Goal: Information Seeking & Learning: Learn about a topic

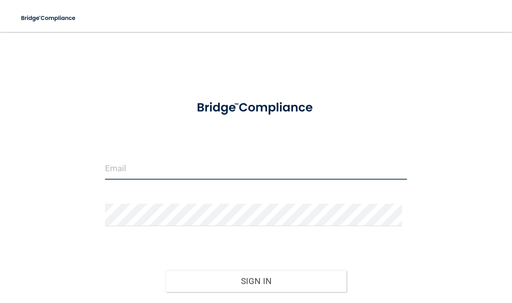
click at [182, 171] on input "email" at bounding box center [256, 168] width 302 height 22
type input "[EMAIL_ADDRESS][DOMAIN_NAME]"
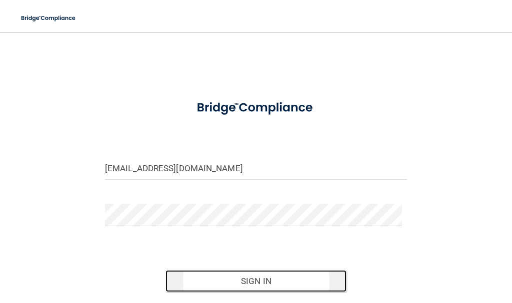
click at [234, 279] on button "Sign In" at bounding box center [255, 281] width 181 height 22
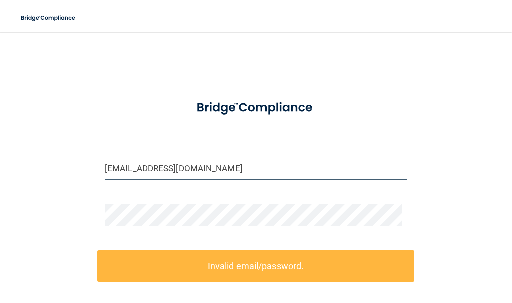
click at [158, 171] on input "[EMAIL_ADDRESS][DOMAIN_NAME]" at bounding box center [256, 168] width 302 height 22
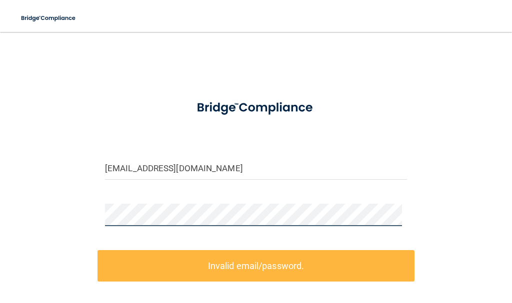
click at [75, 213] on div "[EMAIL_ADDRESS][DOMAIN_NAME] Invalid email/password. You don't have permission …" at bounding box center [256, 213] width 472 height 343
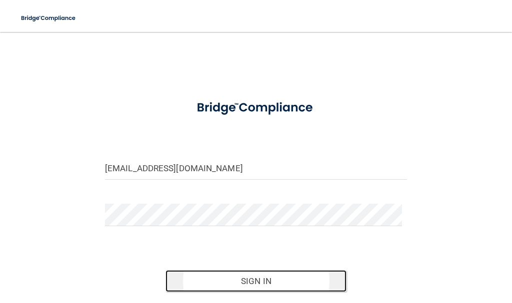
click at [211, 279] on button "Sign In" at bounding box center [255, 281] width 181 height 22
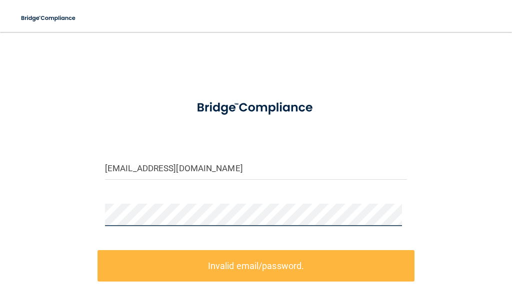
click at [68, 203] on div "[EMAIL_ADDRESS][DOMAIN_NAME] Invalid email/password. You don't have permission …" at bounding box center [256, 213] width 472 height 343
drag, startPoint x: 444, startPoint y: 3, endPoint x: 313, endPoint y: 136, distance: 186.6
click at [313, 136] on form "[EMAIL_ADDRESS][DOMAIN_NAME] Invalid email/password. You don't have permission …" at bounding box center [256, 238] width 302 height 293
click at [69, 212] on div "[EMAIL_ADDRESS][DOMAIN_NAME] Invalid email/password. You don't have permission …" at bounding box center [256, 213] width 472 height 343
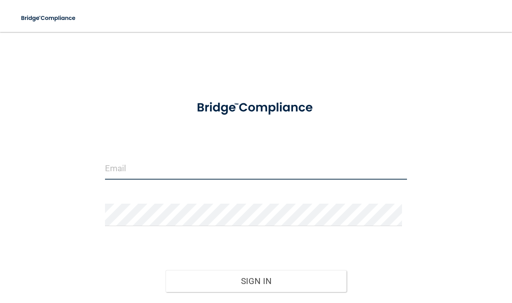
click at [138, 170] on input "email" at bounding box center [256, 168] width 302 height 22
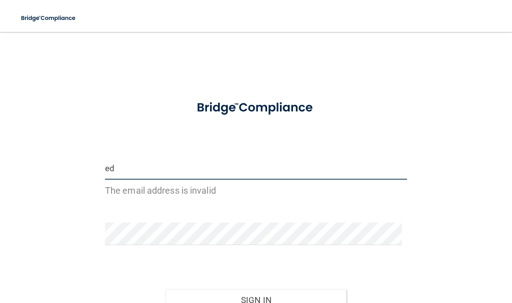
type input "e"
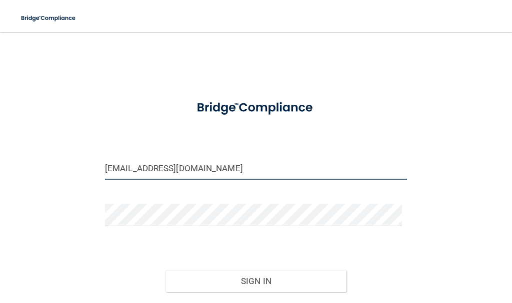
type input "[EMAIL_ADDRESS][DOMAIN_NAME]"
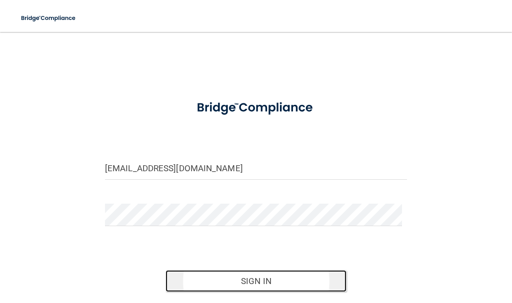
click at [200, 284] on button "Sign In" at bounding box center [255, 281] width 181 height 22
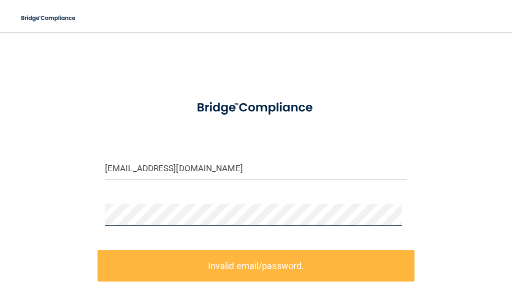
click at [15, 191] on main "[EMAIL_ADDRESS][DOMAIN_NAME] Invalid email/password. You don't have permission …" at bounding box center [256, 167] width 512 height 271
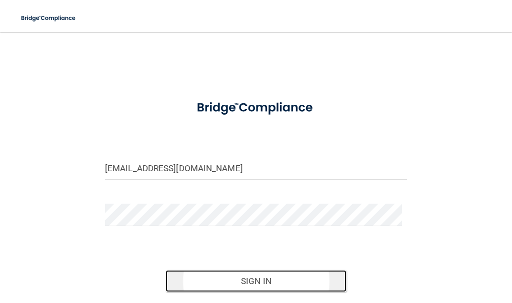
click at [183, 279] on button "Sign In" at bounding box center [255, 281] width 181 height 22
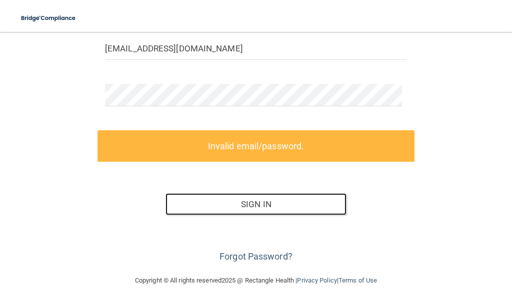
scroll to position [121, 0]
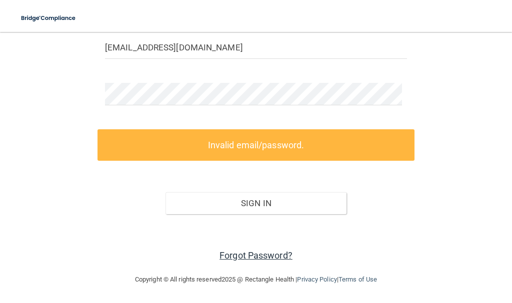
click at [250, 257] on link "Forgot Password?" at bounding box center [255, 255] width 73 height 10
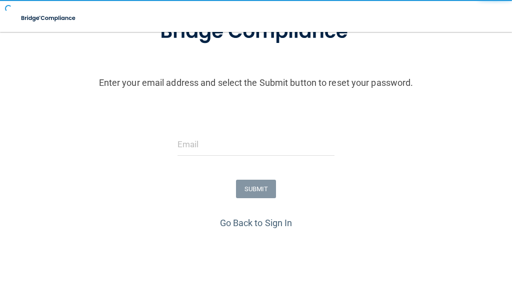
scroll to position [121, 0]
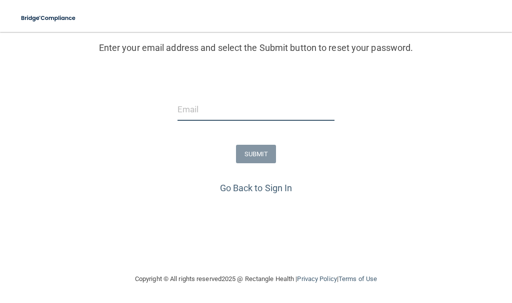
click at [267, 110] on input "email" at bounding box center [255, 109] width 157 height 22
type input "[EMAIL_ADDRESS][DOMAIN_NAME]"
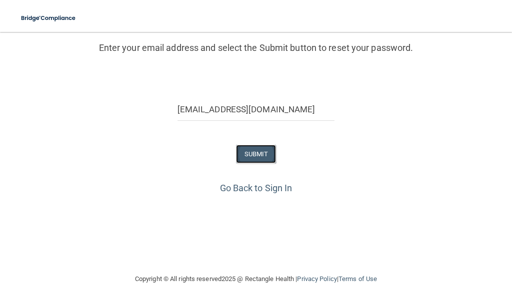
click at [252, 149] on button "SUBMIT" at bounding box center [256, 154] width 40 height 18
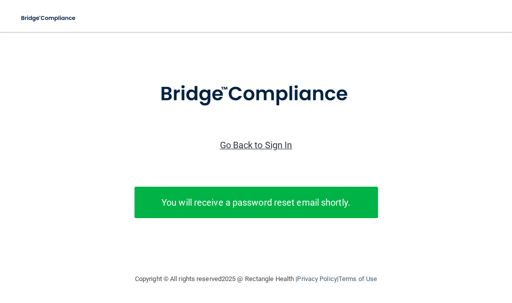
click at [271, 140] on link "Go Back to Sign In" at bounding box center [256, 145] width 72 height 10
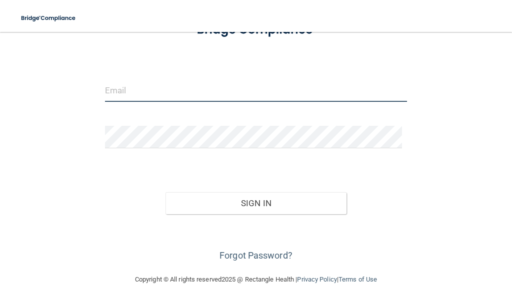
type input "[EMAIL_ADDRESS][DOMAIN_NAME]"
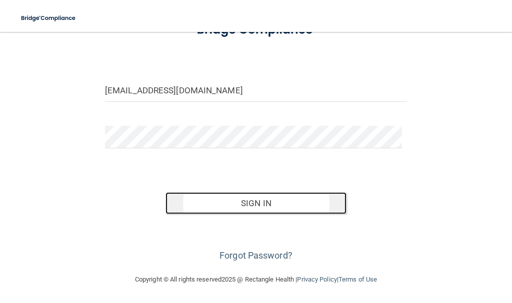
click at [241, 198] on button "Sign In" at bounding box center [255, 203] width 181 height 22
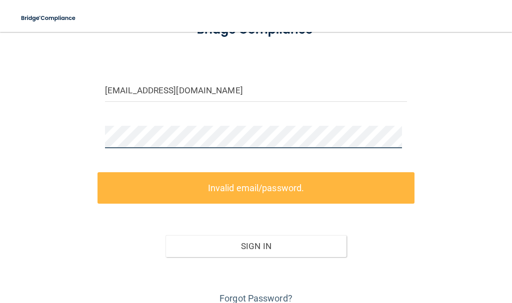
click at [51, 139] on div "[EMAIL_ADDRESS][DOMAIN_NAME] Invalid email/password. You don't have permission …" at bounding box center [256, 135] width 472 height 343
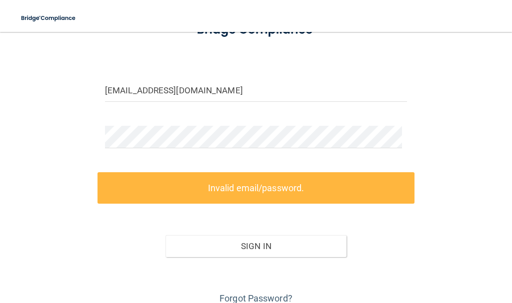
click at [78, 220] on div "[EMAIL_ADDRESS][DOMAIN_NAME] Invalid email/password. You don't have permission …" at bounding box center [256, 135] width 472 height 343
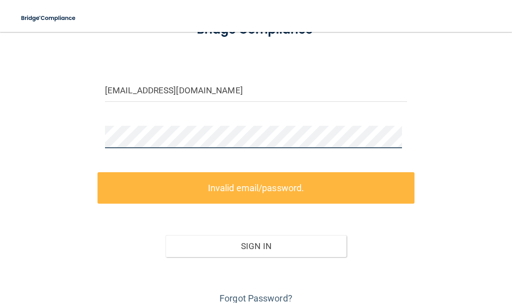
click at [83, 138] on div "[EMAIL_ADDRESS][DOMAIN_NAME] Invalid email/password. You don't have permission …" at bounding box center [256, 135] width 472 height 343
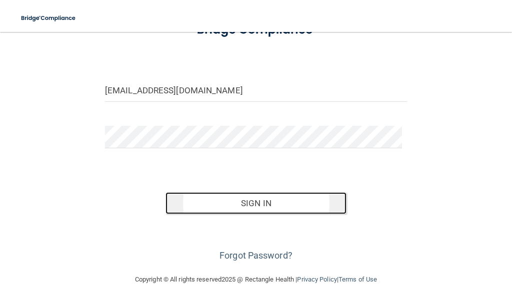
click at [292, 200] on button "Sign In" at bounding box center [255, 203] width 181 height 22
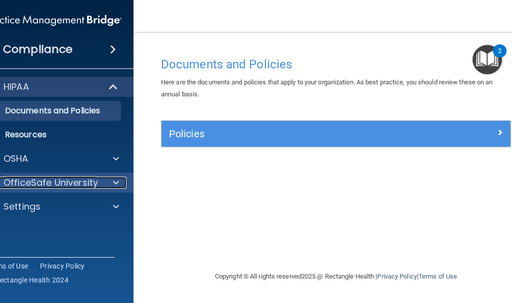
click at [110, 180] on div at bounding box center [114, 183] width 25 height 12
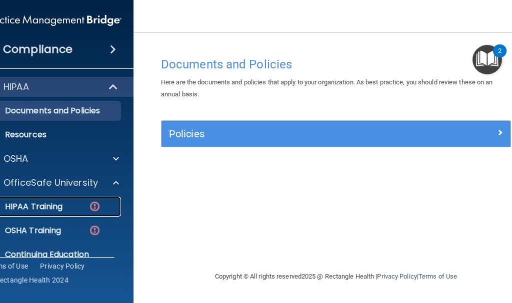
click at [59, 205] on p "HIPAA Training" at bounding box center [21, 207] width 82 height 10
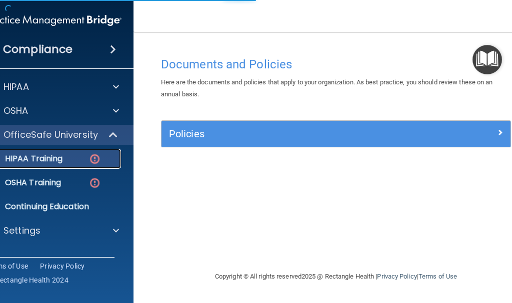
click at [65, 157] on div "HIPAA Training" at bounding box center [48, 159] width 136 height 10
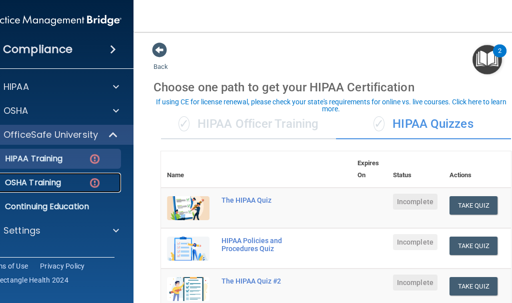
click at [48, 186] on p "OSHA Training" at bounding box center [20, 183] width 81 height 10
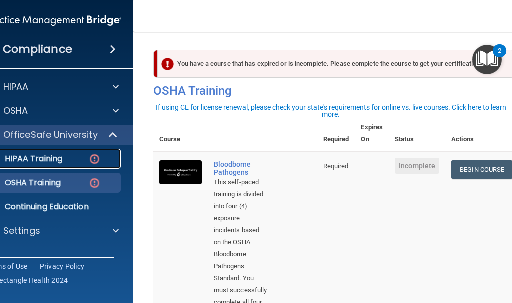
click at [47, 162] on p "HIPAA Training" at bounding box center [21, 159] width 82 height 10
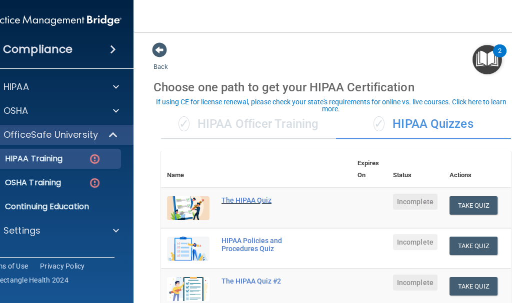
click at [255, 201] on div "The HIPAA Quiz" at bounding box center [261, 200] width 80 height 8
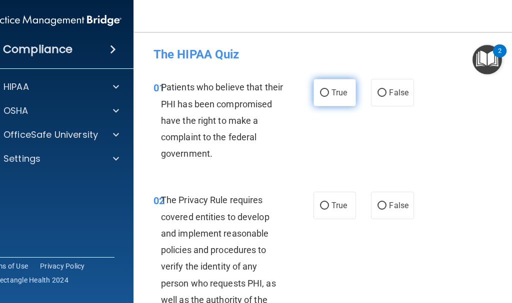
click at [320, 93] on input "True" at bounding box center [324, 92] width 9 height 7
radio input "true"
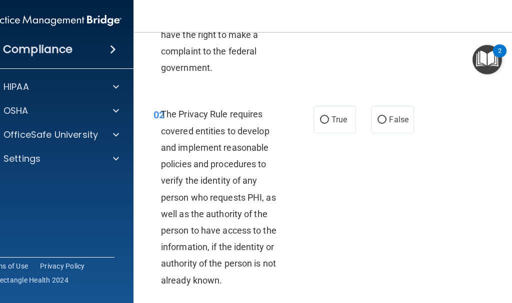
scroll to position [100, 0]
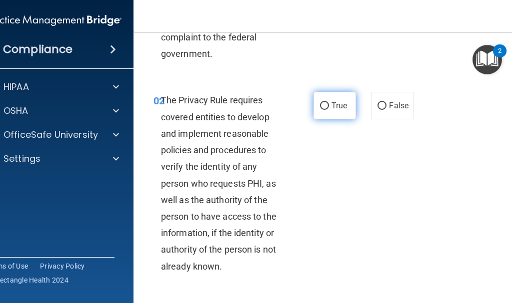
click at [320, 107] on input "True" at bounding box center [324, 105] width 9 height 7
radio input "true"
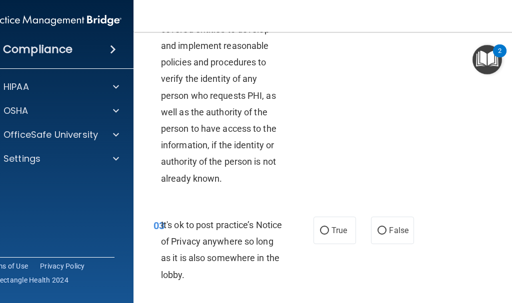
scroll to position [250, 0]
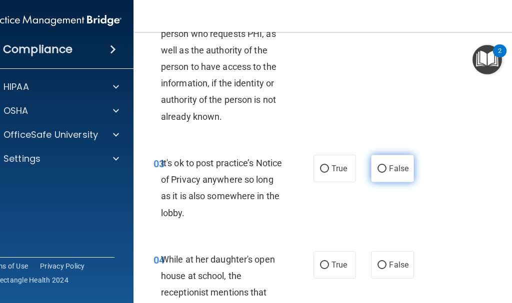
click at [377, 168] on input "False" at bounding box center [381, 168] width 9 height 7
radio input "true"
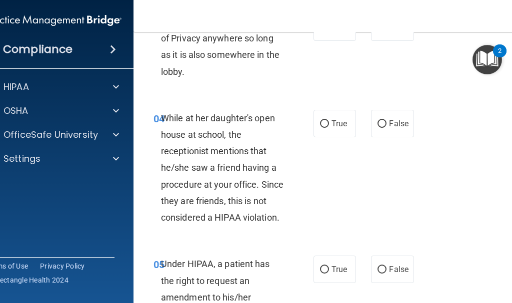
scroll to position [400, 0]
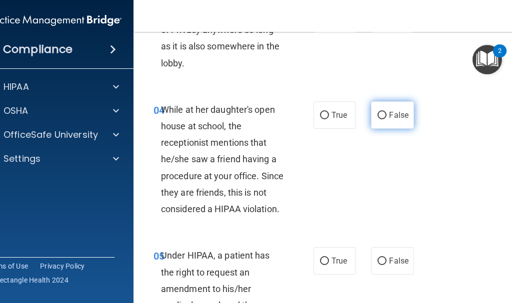
click at [378, 114] on input "False" at bounding box center [381, 115] width 9 height 7
radio input "true"
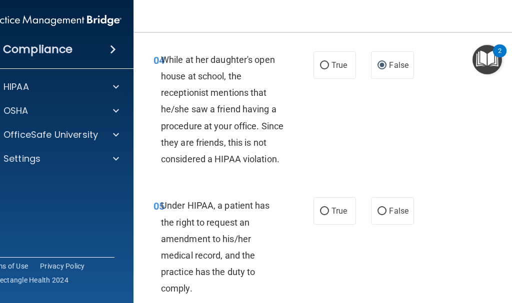
scroll to position [500, 0]
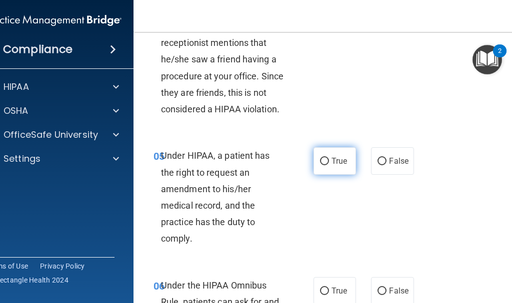
click at [321, 161] on input "True" at bounding box center [324, 161] width 9 height 7
radio input "true"
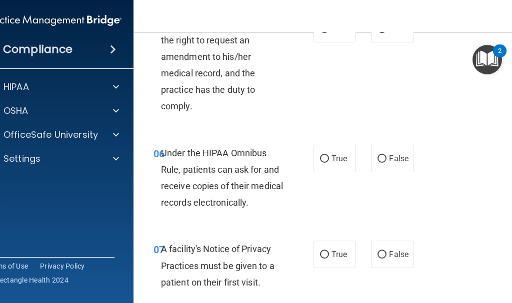
scroll to position [650, 0]
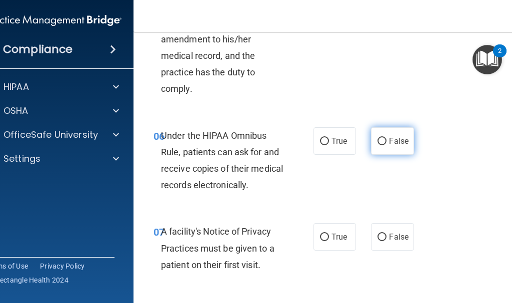
click at [379, 143] on input "False" at bounding box center [381, 141] width 9 height 7
radio input "true"
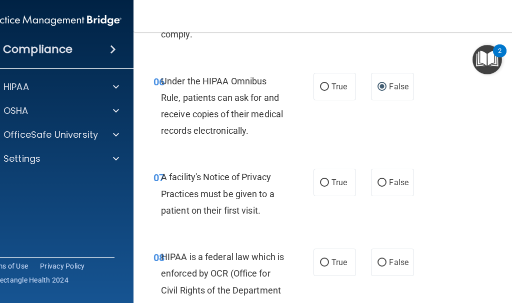
scroll to position [750, 0]
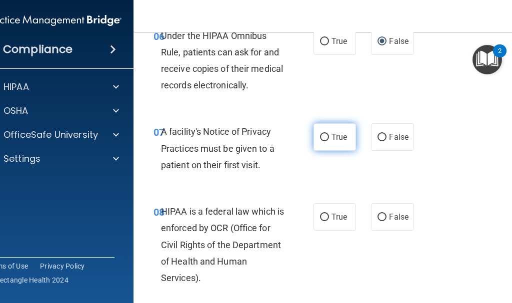
click at [321, 138] on input "True" at bounding box center [324, 137] width 9 height 7
radio input "true"
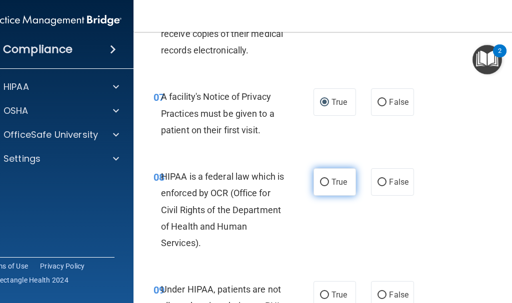
scroll to position [850, 0]
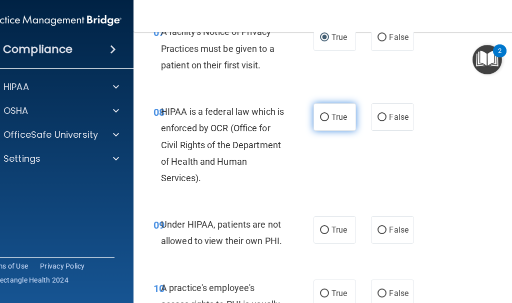
click at [322, 119] on input "True" at bounding box center [324, 117] width 9 height 7
radio input "true"
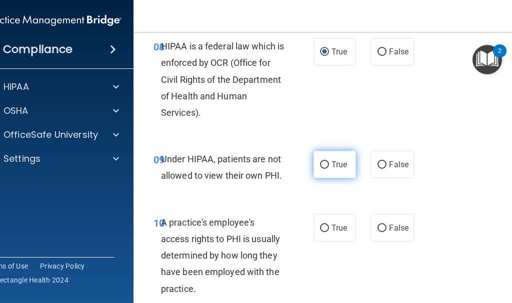
scroll to position [950, 0]
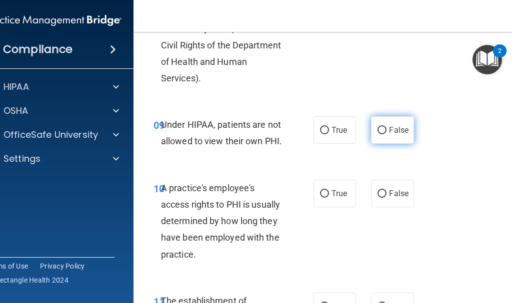
click at [377, 130] on input "False" at bounding box center [381, 130] width 9 height 7
radio input "true"
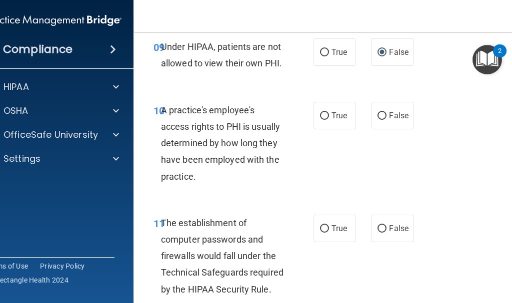
scroll to position [1050, 0]
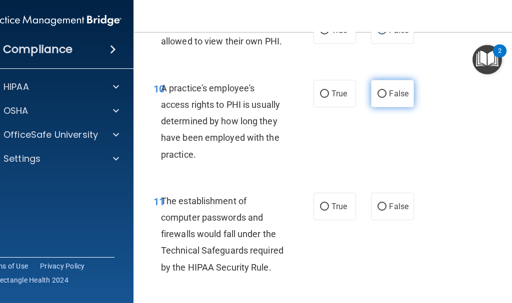
click at [377, 92] on input "False" at bounding box center [381, 93] width 9 height 7
radio input "true"
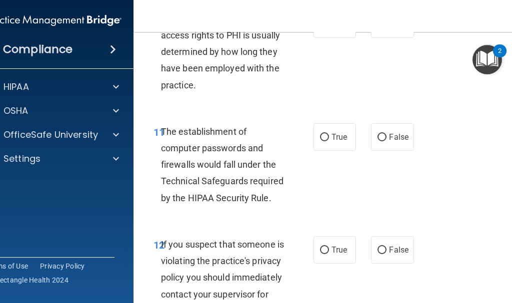
scroll to position [1150, 0]
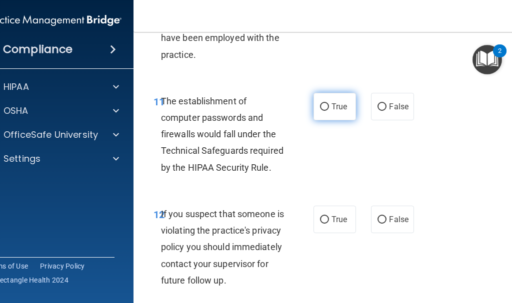
click at [320, 107] on input "True" at bounding box center [324, 106] width 9 height 7
radio input "true"
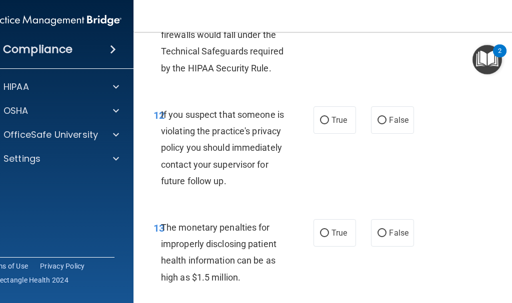
scroll to position [1250, 0]
click at [322, 122] on input "True" at bounding box center [324, 119] width 9 height 7
radio input "true"
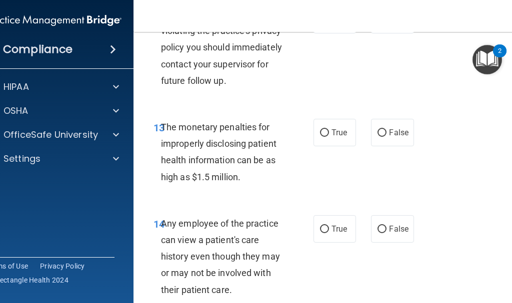
scroll to position [1400, 0]
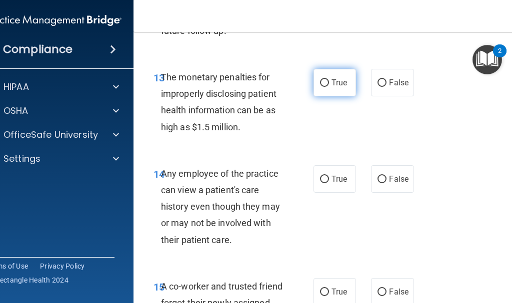
click at [320, 87] on input "True" at bounding box center [324, 82] width 9 height 7
radio input "true"
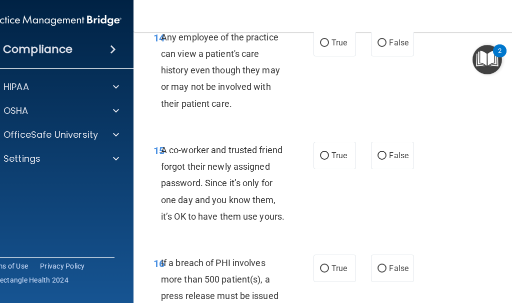
scroll to position [1550, 0]
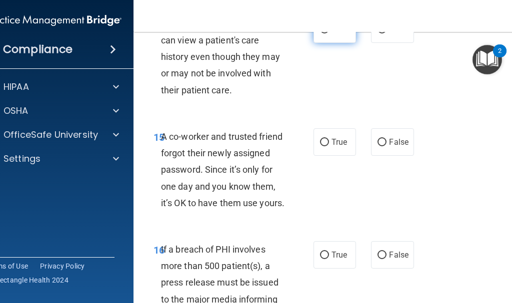
click at [321, 33] on input "True" at bounding box center [324, 29] width 9 height 7
radio input "true"
click at [378, 146] on input "False" at bounding box center [381, 142] width 9 height 7
radio input "true"
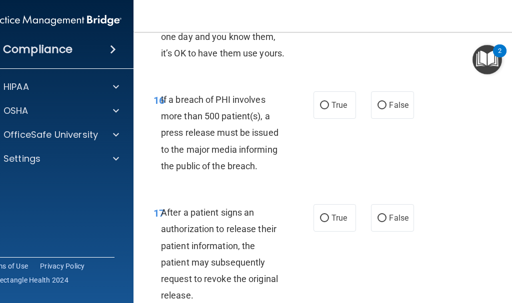
scroll to position [1749, 0]
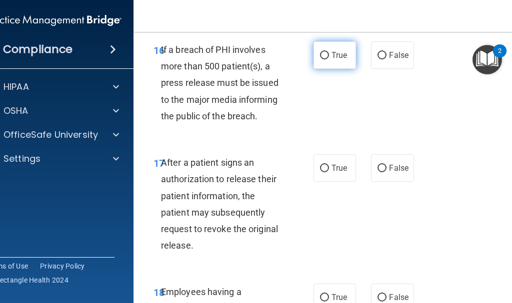
click at [322, 59] on input "True" at bounding box center [324, 55] width 9 height 7
radio input "true"
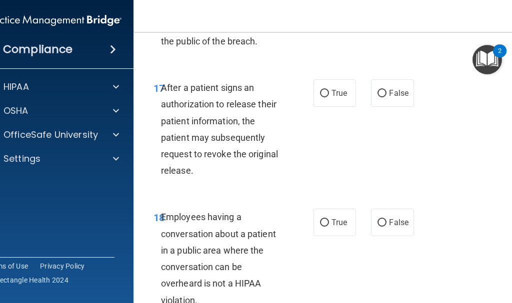
scroll to position [1849, 0]
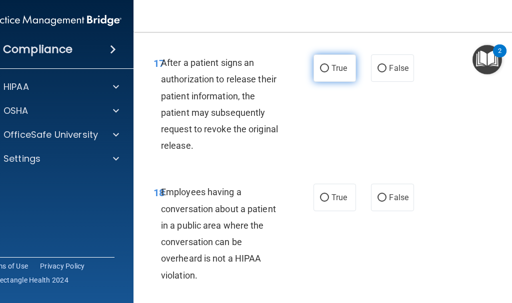
click at [320, 72] on input "True" at bounding box center [324, 68] width 9 height 7
radio input "true"
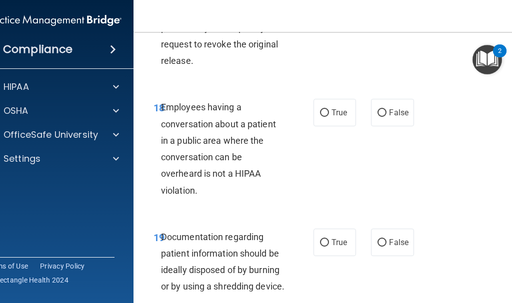
scroll to position [1949, 0]
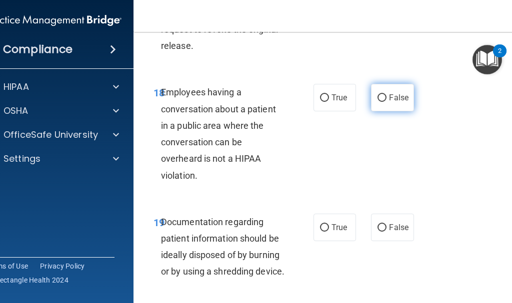
click at [379, 102] on input "False" at bounding box center [381, 97] width 9 height 7
radio input "true"
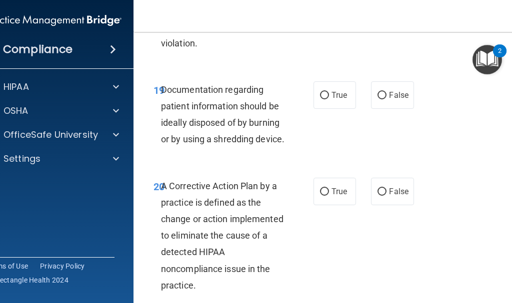
scroll to position [2099, 0]
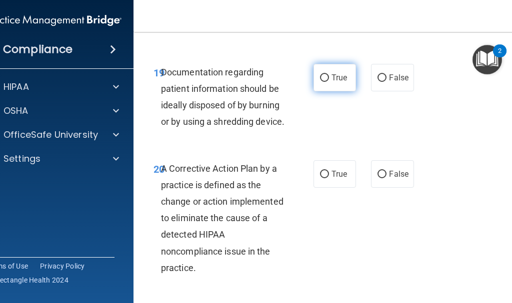
click at [320, 82] on input "True" at bounding box center [324, 77] width 9 height 7
radio input "true"
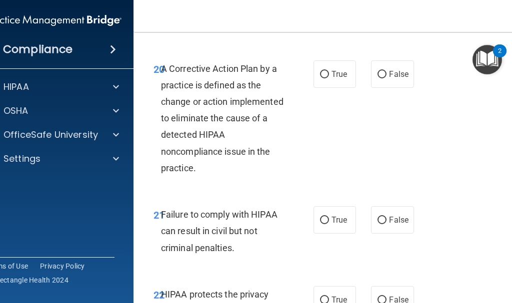
scroll to position [2249, 0]
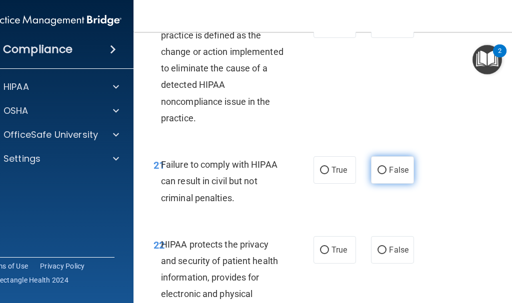
click at [379, 174] on input "False" at bounding box center [381, 170] width 9 height 7
radio input "true"
click at [321, 28] on input "True" at bounding box center [324, 24] width 9 height 7
radio input "true"
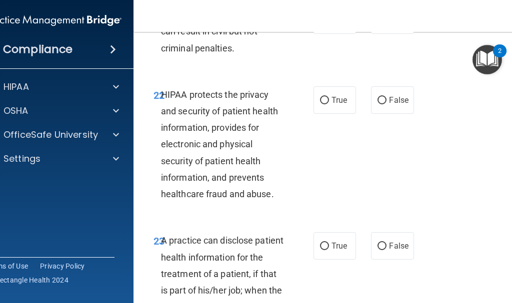
scroll to position [2449, 0]
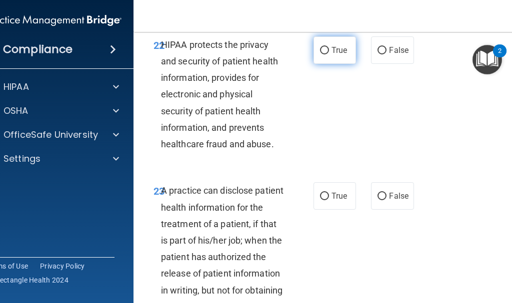
click at [320, 54] on input "True" at bounding box center [324, 50] width 9 height 7
radio input "true"
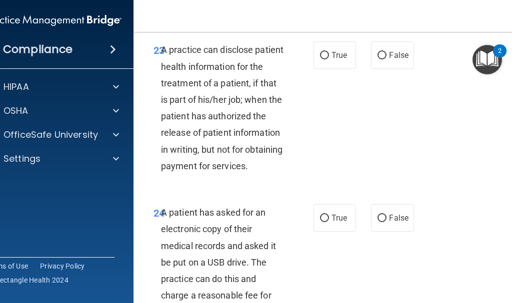
scroll to position [2599, 0]
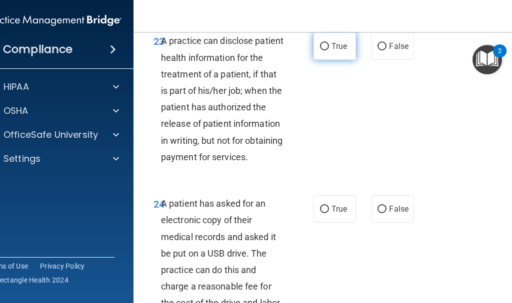
click at [320, 50] on input "True" at bounding box center [324, 46] width 9 height 7
radio input "true"
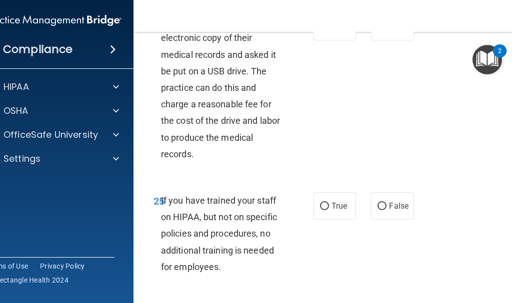
scroll to position [2799, 0]
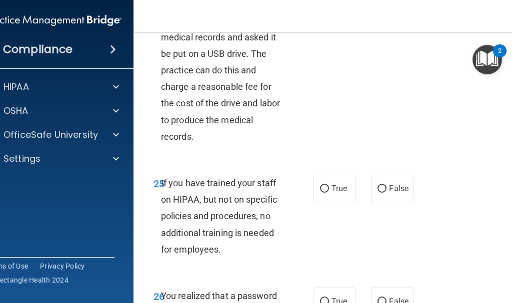
click at [323, 13] on input "True" at bounding box center [324, 9] width 9 height 7
radio input "true"
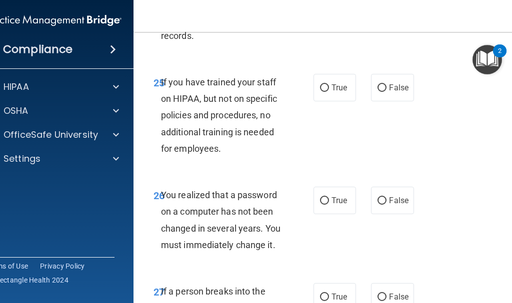
scroll to position [2899, 0]
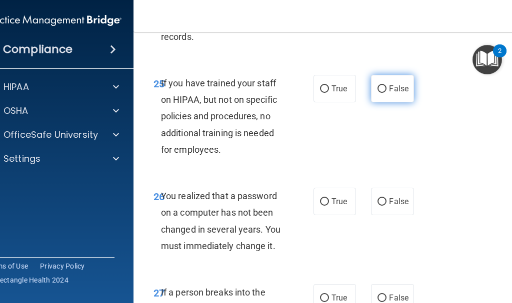
click at [379, 93] on input "False" at bounding box center [381, 88] width 9 height 7
radio input "true"
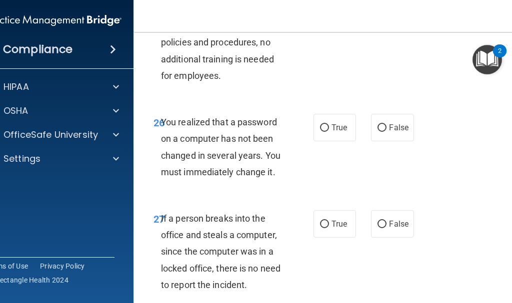
scroll to position [3049, 0]
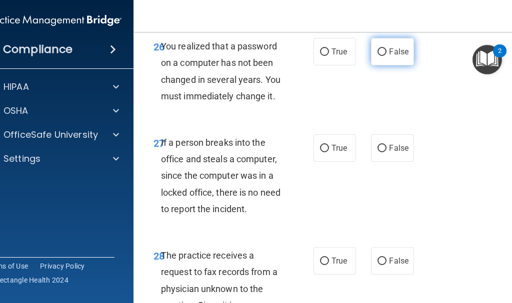
click at [378, 56] on input "False" at bounding box center [381, 51] width 9 height 7
radio input "true"
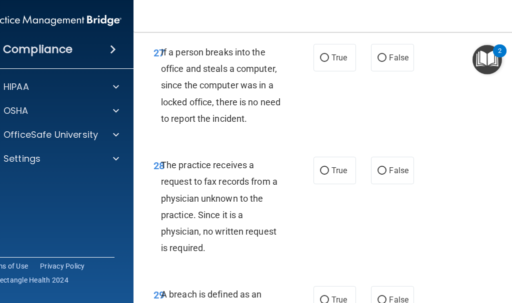
scroll to position [3149, 0]
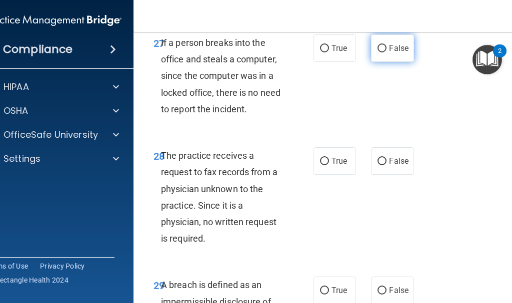
click at [379, 52] on input "False" at bounding box center [381, 48] width 9 height 7
radio input "true"
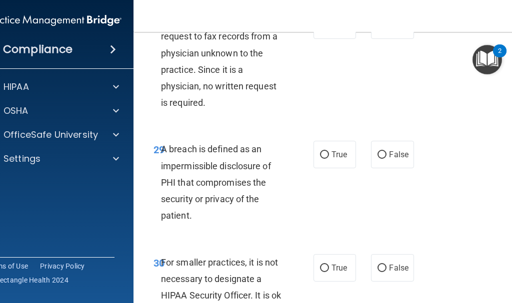
scroll to position [3299, 0]
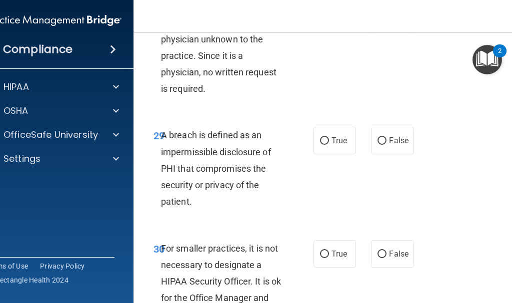
click at [381, 15] on input "False" at bounding box center [381, 11] width 9 height 7
radio input "true"
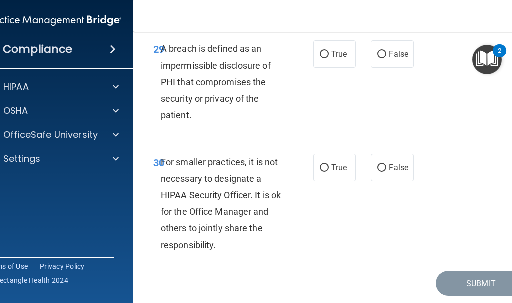
scroll to position [3399, 0]
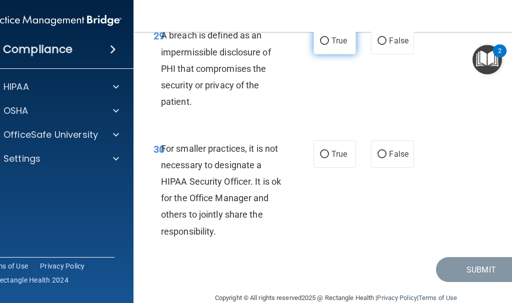
click at [321, 45] on input "True" at bounding box center [324, 40] width 9 height 7
radio input "true"
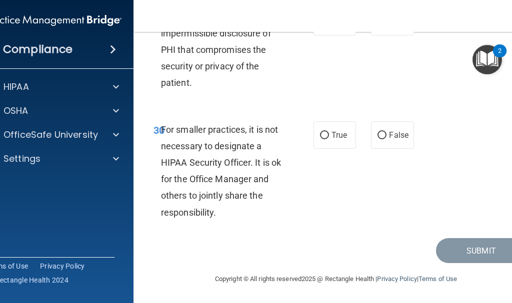
scroll to position [3484, 0]
click at [377, 133] on input "False" at bounding box center [381, 135] width 9 height 7
radio input "true"
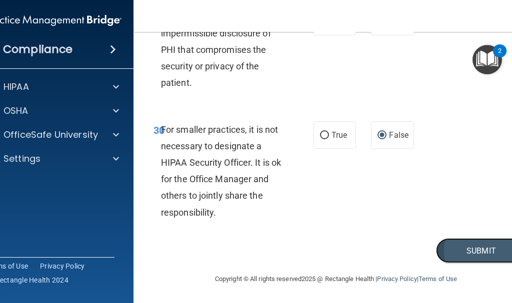
click at [472, 248] on button "Submit" at bounding box center [481, 250] width 90 height 25
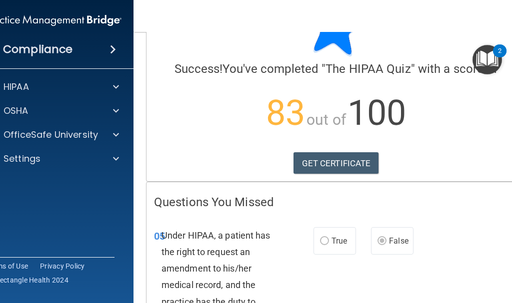
scroll to position [100, 0]
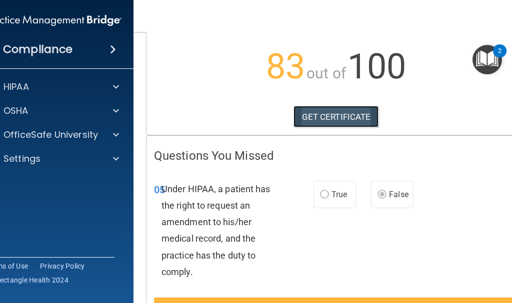
click at [322, 115] on link "GET CERTIFICATE" at bounding box center [335, 117] width 85 height 22
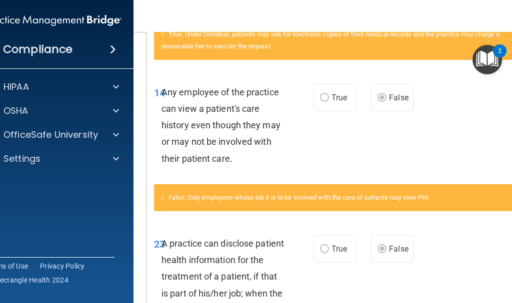
scroll to position [550, 0]
